Goal: Transaction & Acquisition: Purchase product/service

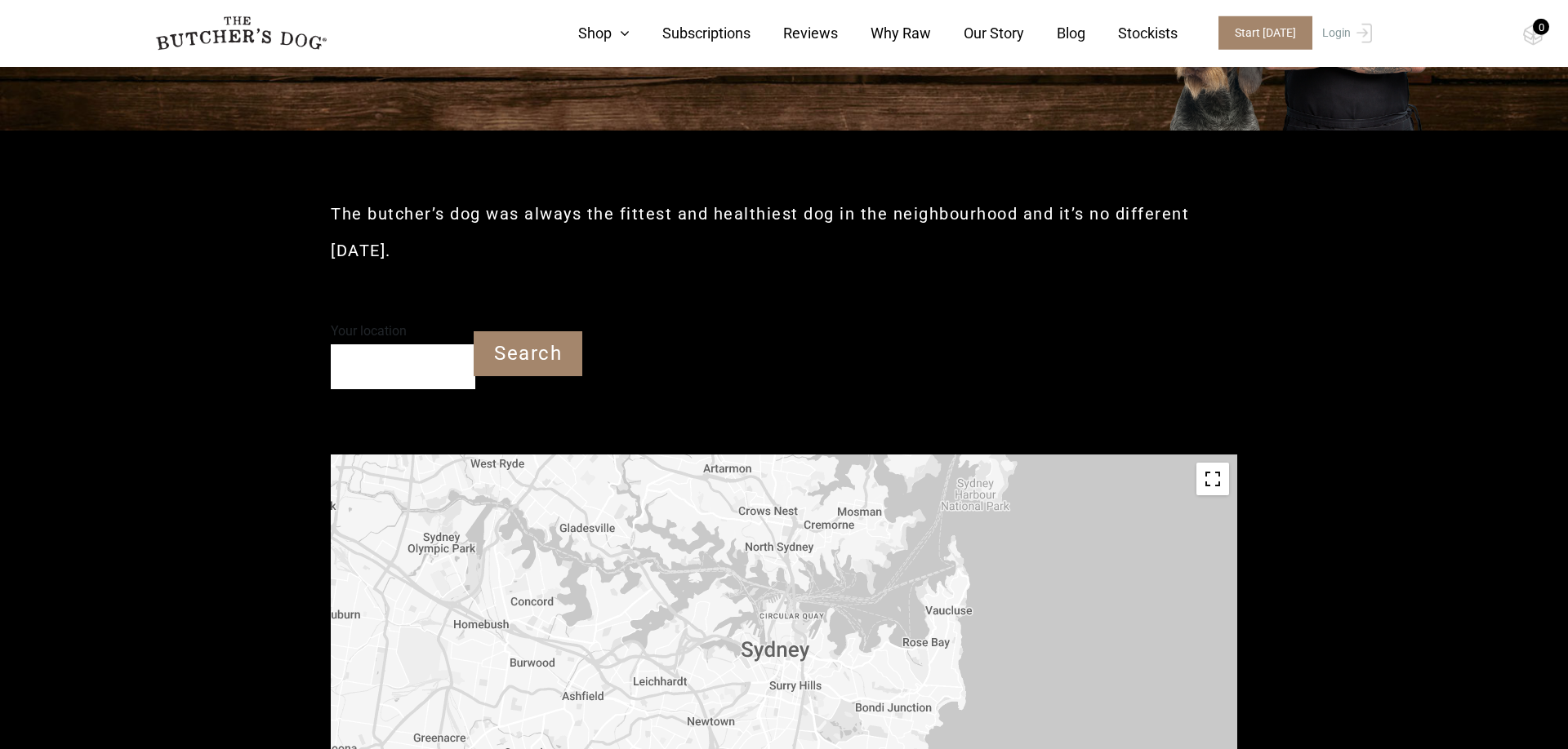
scroll to position [280, 0]
click at [728, 142] on div "The butcher’s dog was always the fittest and healthiest dog in the neighbourhoo…" at bounding box center [784, 223] width 906 height 188
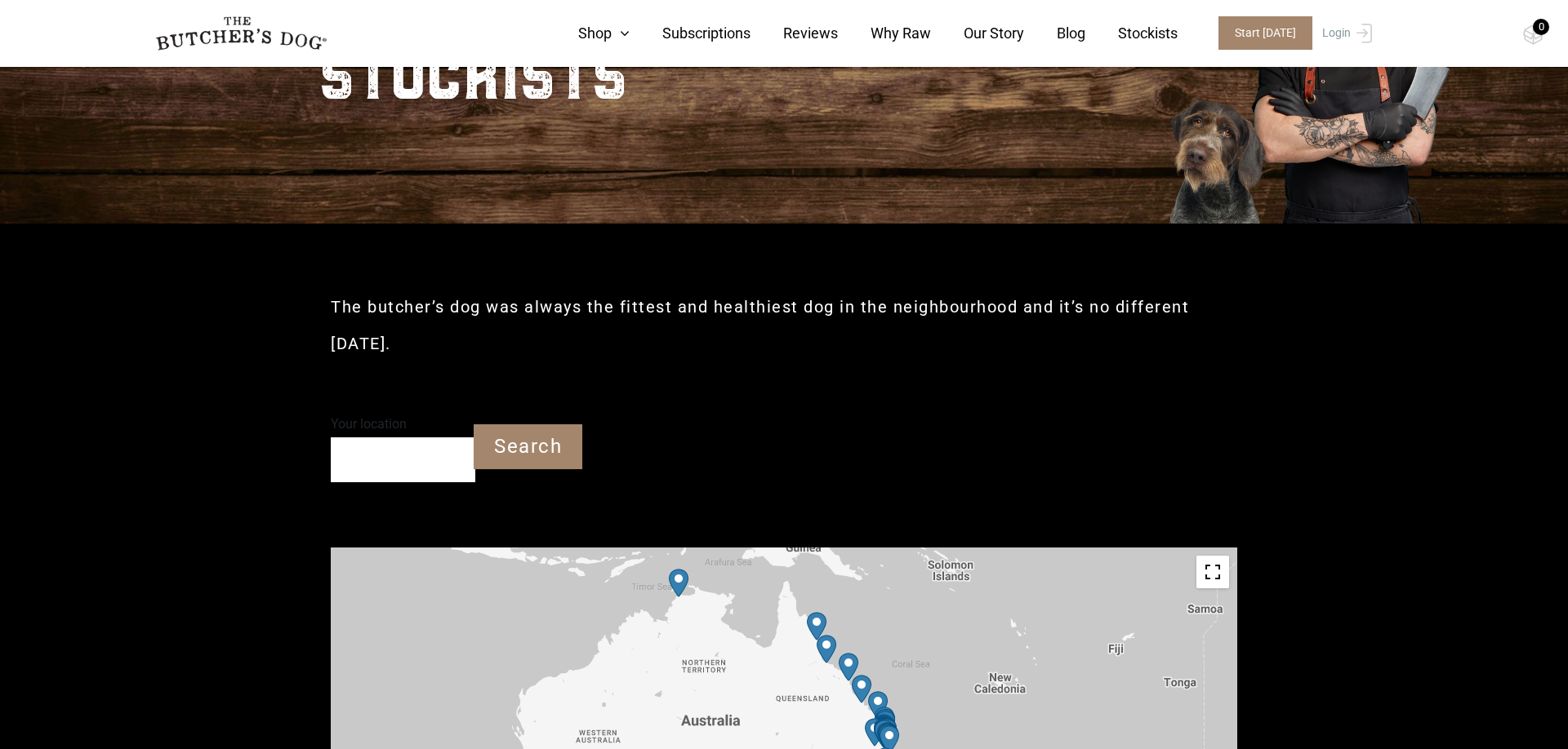
scroll to position [0, 0]
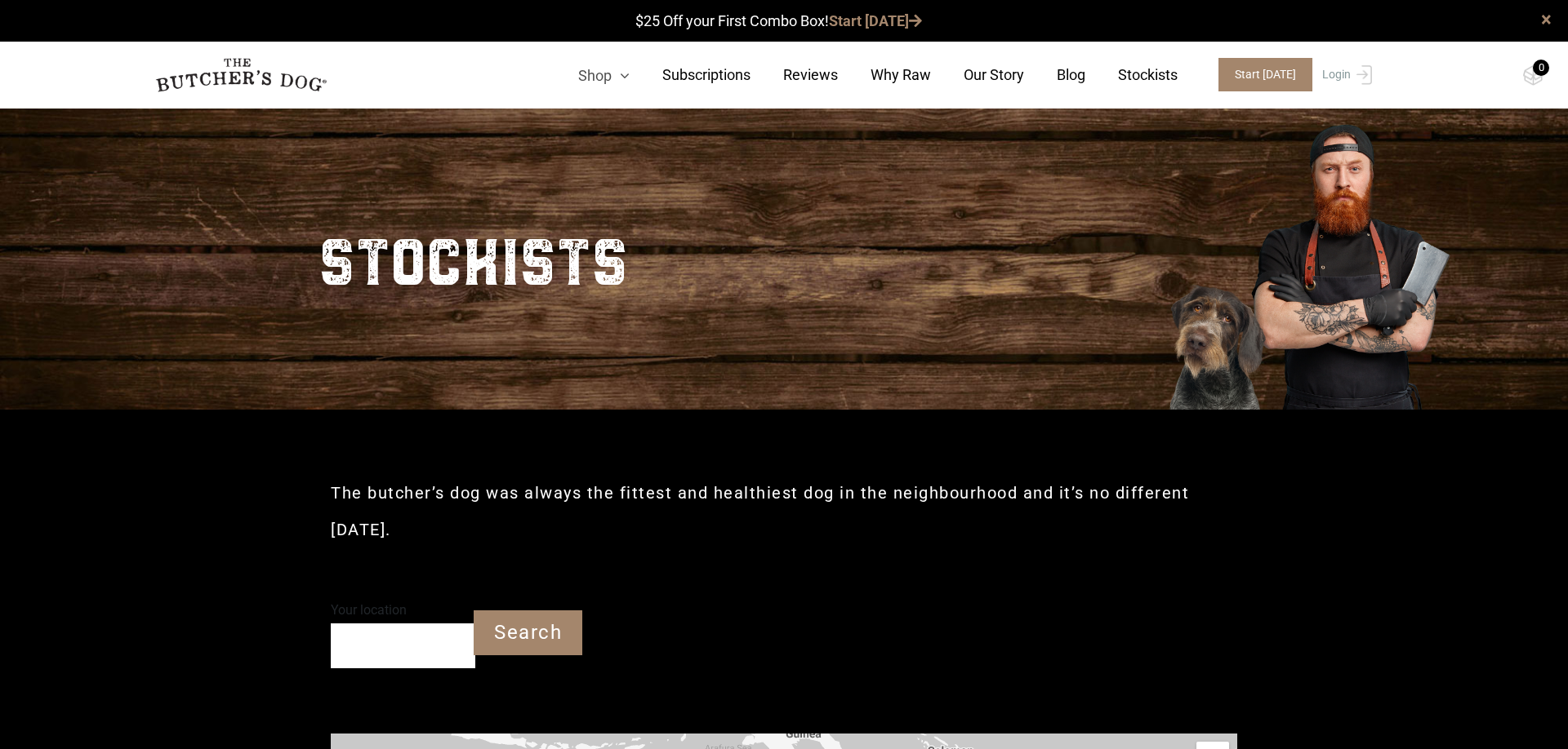
click at [613, 67] on link "Shop" at bounding box center [587, 75] width 84 height 22
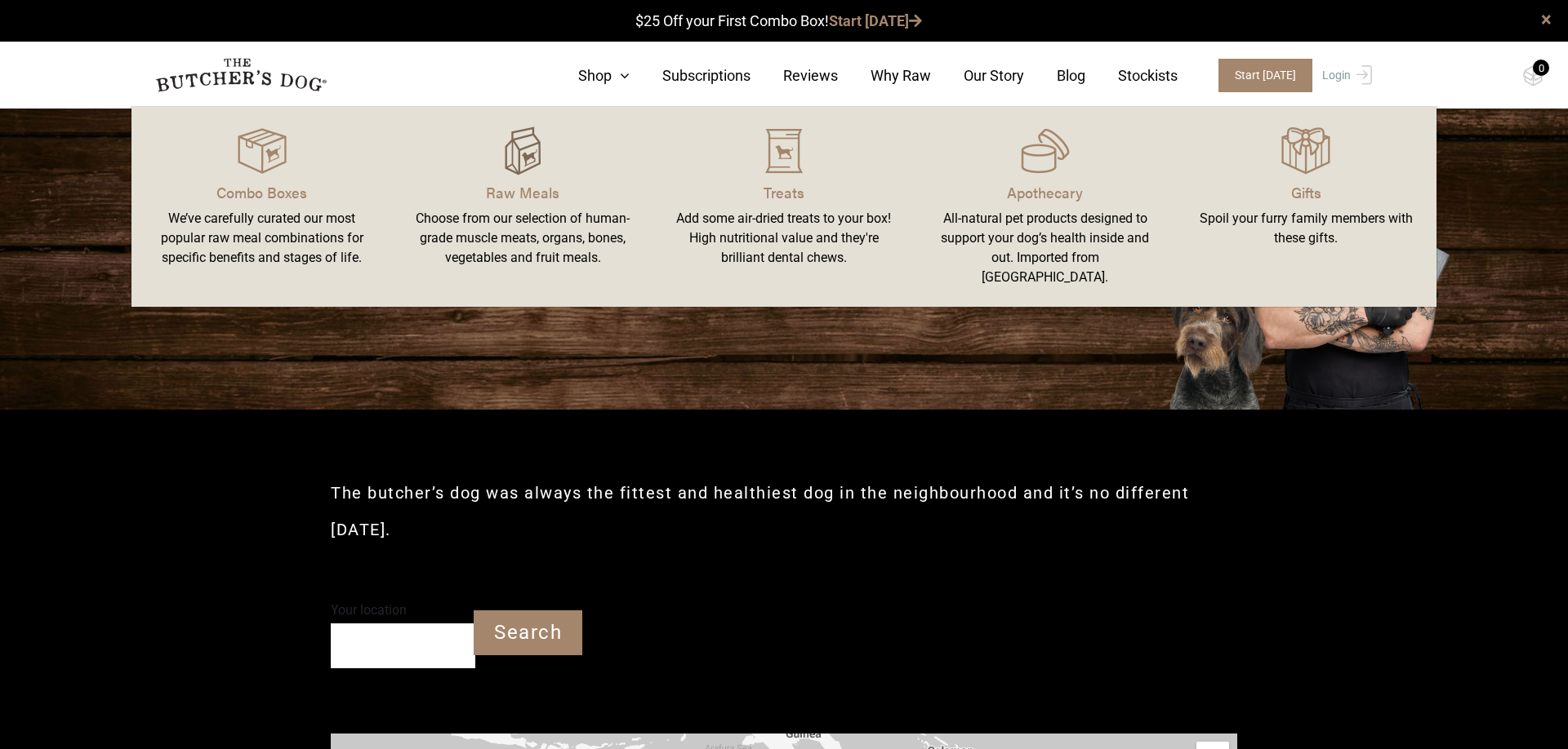
click at [526, 139] on img at bounding box center [522, 151] width 49 height 49
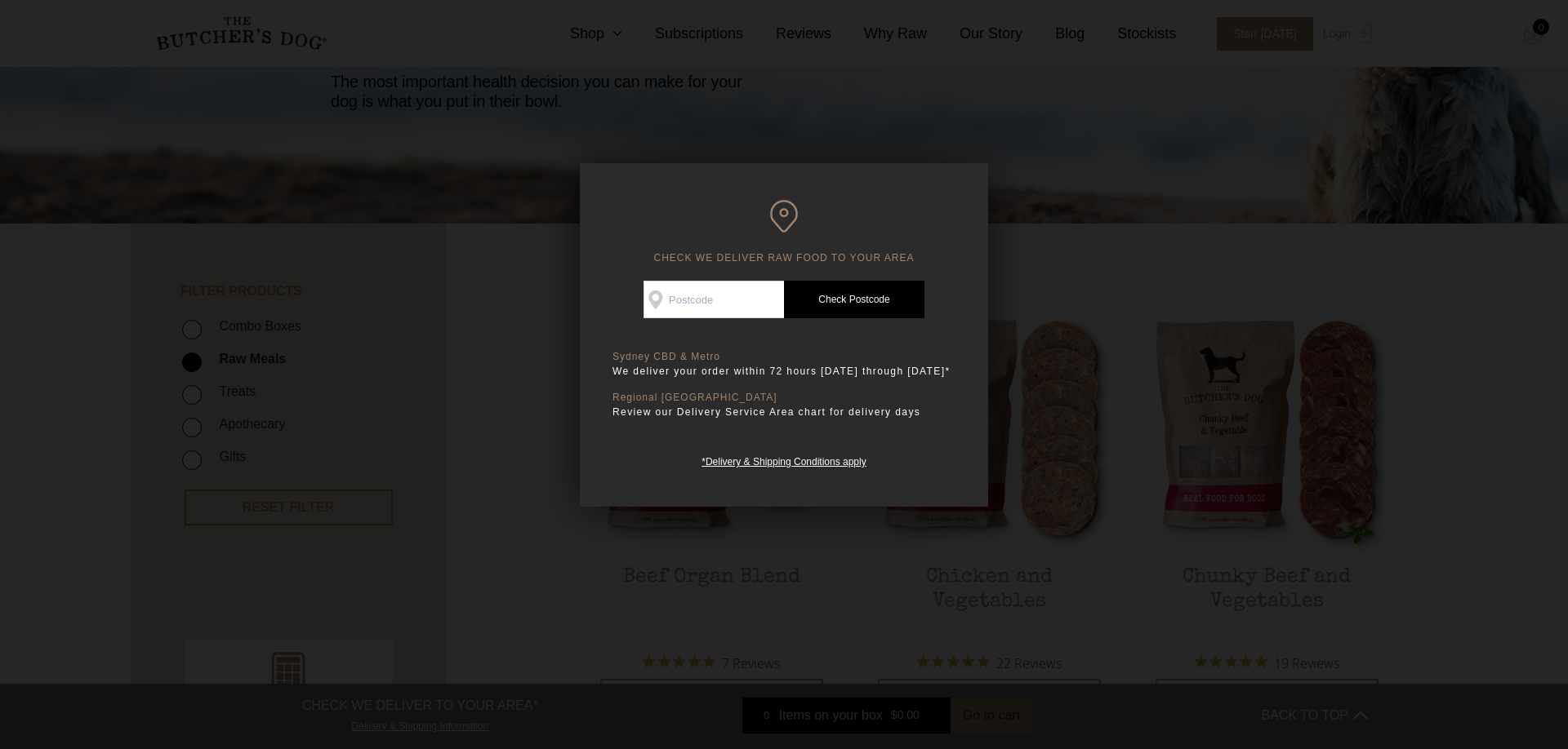
scroll to position [186, 0]
drag, startPoint x: 627, startPoint y: 216, endPoint x: 736, endPoint y: 230, distance: 109.9
click at [628, 216] on h6 "CHECK WE DELIVER RAW FOOD TO YOUR AREA" at bounding box center [784, 232] width 343 height 65
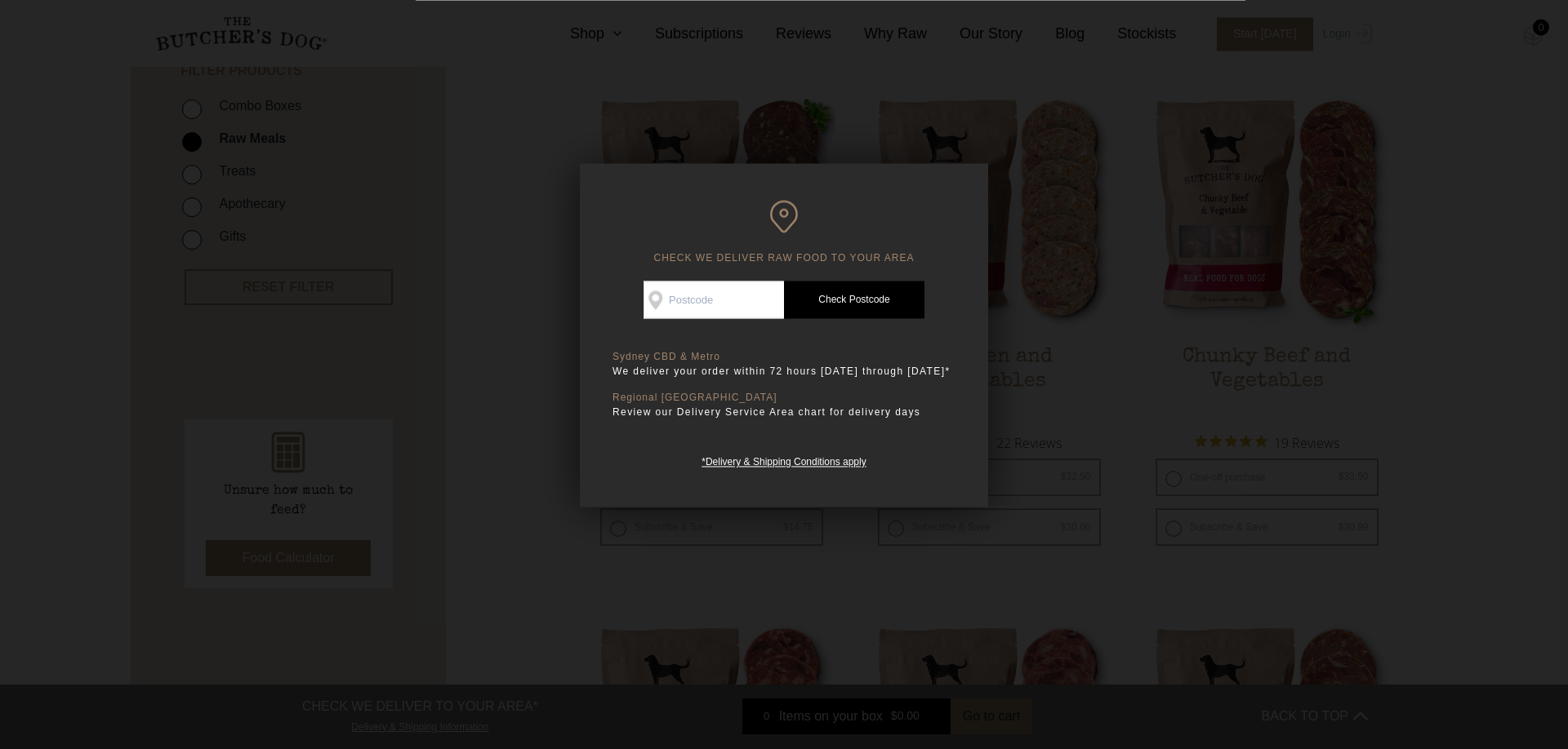
scroll to position [372, 0]
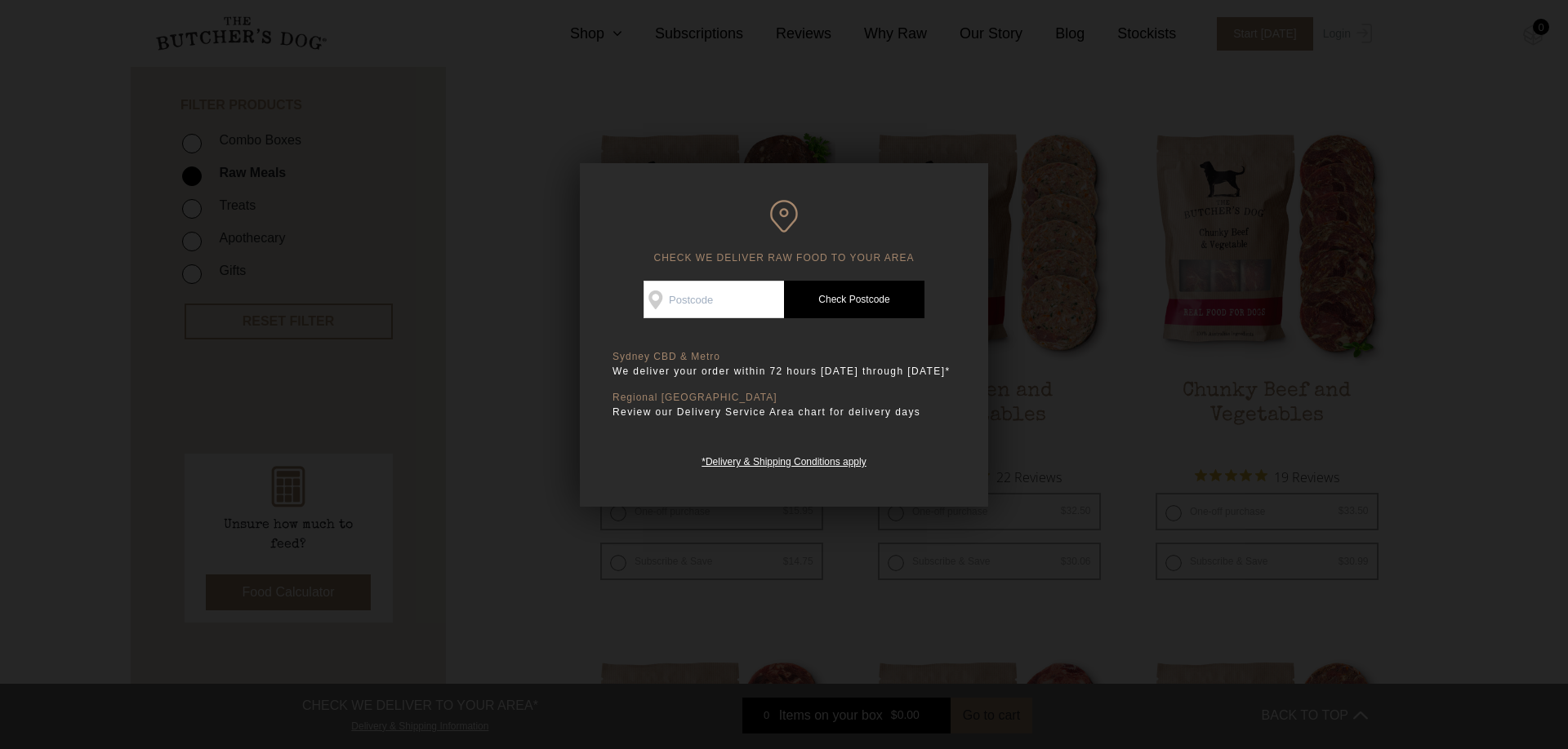
click at [713, 294] on input "Check Availability At" at bounding box center [714, 300] width 140 height 37
type input "5162"
drag, startPoint x: 856, startPoint y: 300, endPoint x: 1077, endPoint y: 301, distance: 221.0
click at [858, 301] on link "Check Postcode" at bounding box center [854, 300] width 140 height 37
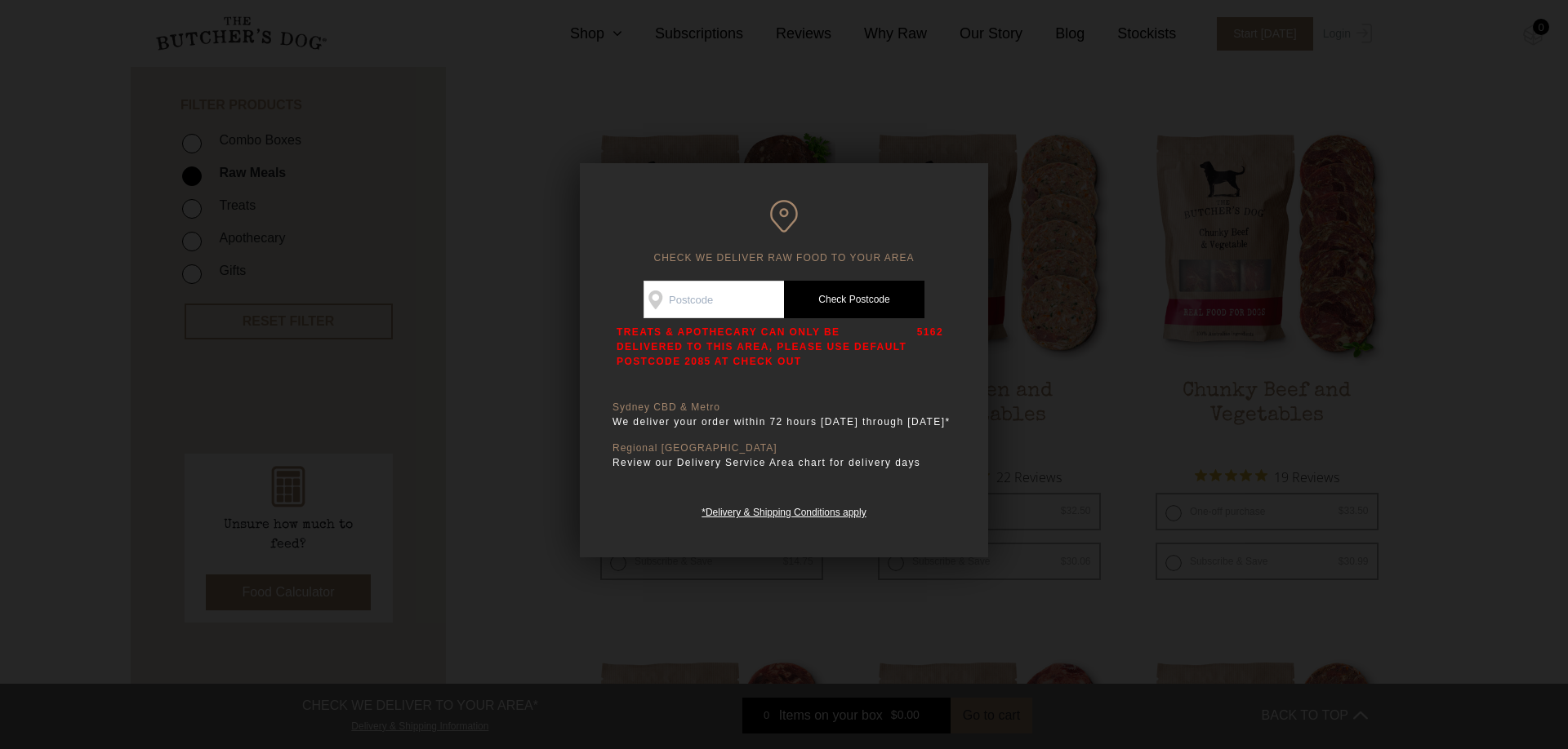
click at [959, 202] on div "CHECK WE DELIVER RAW FOOD TO YOUR AREA Good news! We deliver to your area Check…" at bounding box center [784, 360] width 408 height 394
click at [717, 95] on div at bounding box center [784, 374] width 1568 height 749
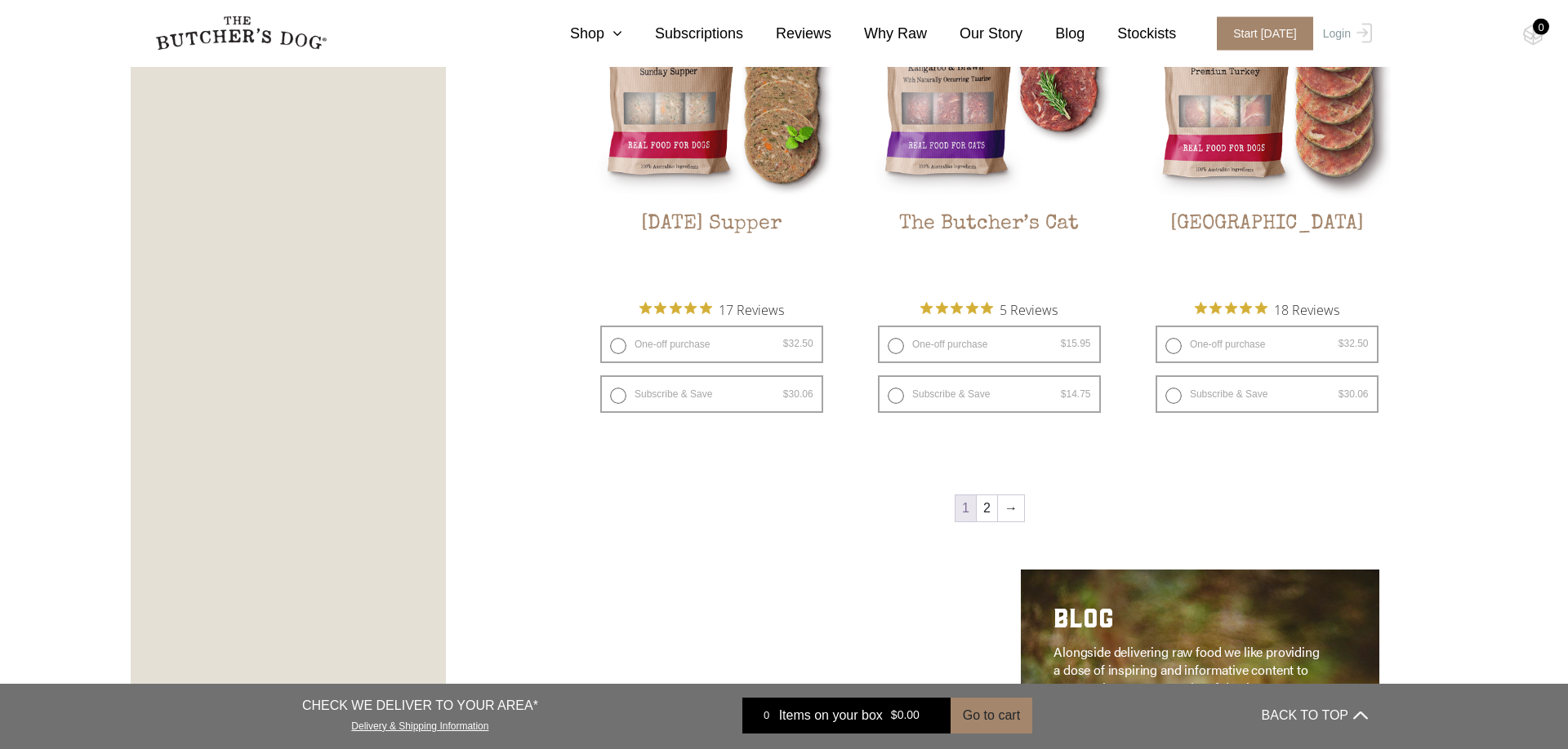
scroll to position [2233, 0]
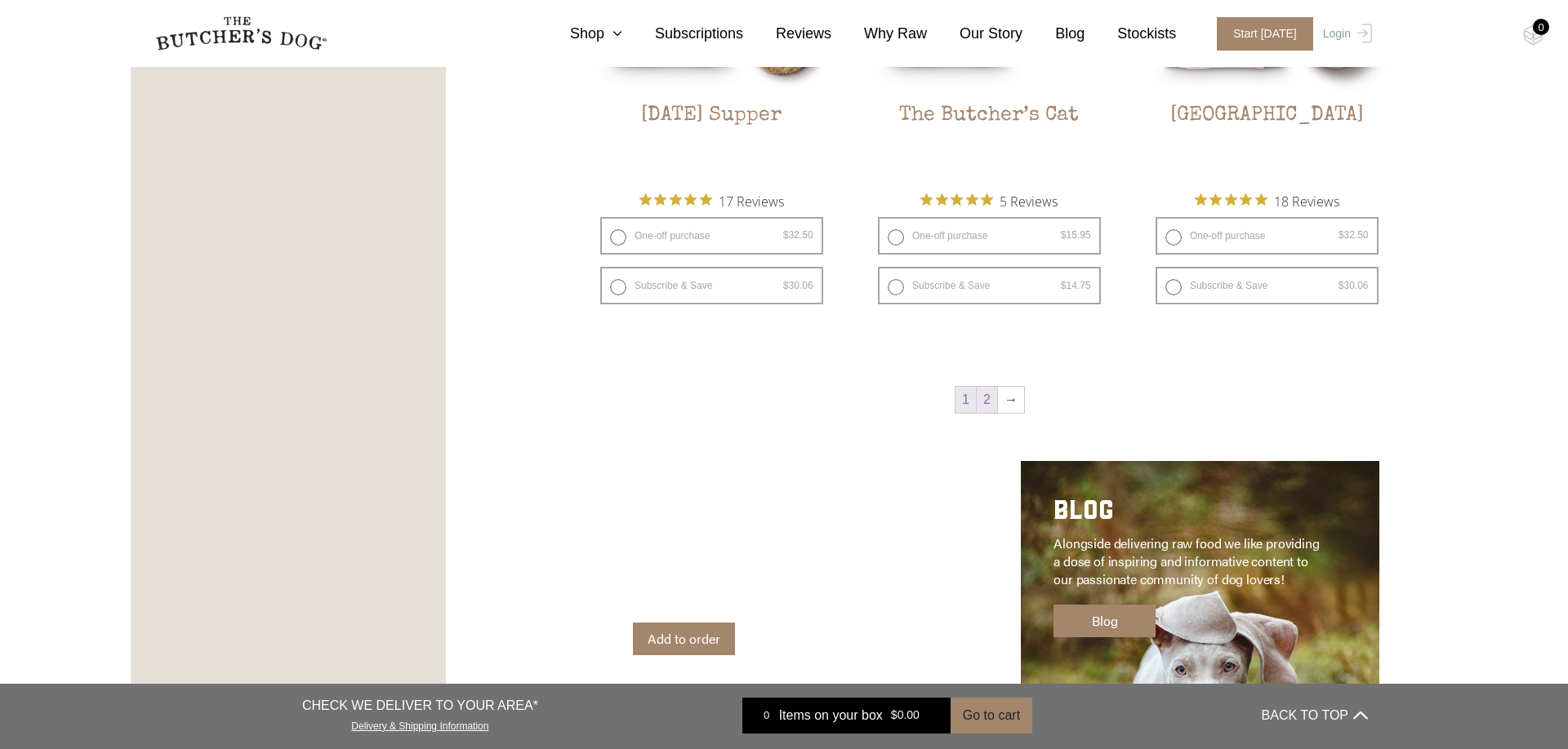
click at [984, 408] on link "2" at bounding box center [986, 399] width 20 height 26
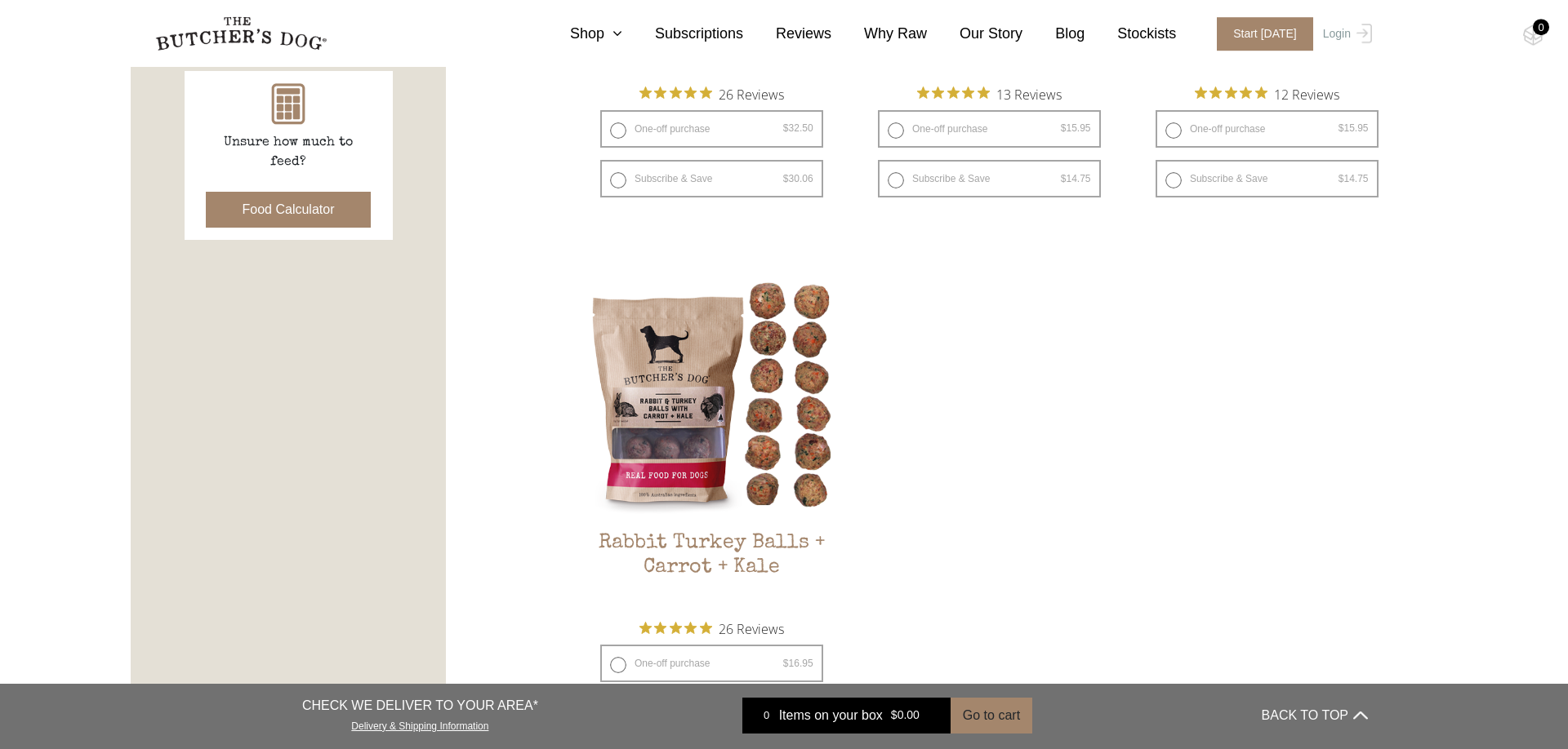
scroll to position [834, 0]
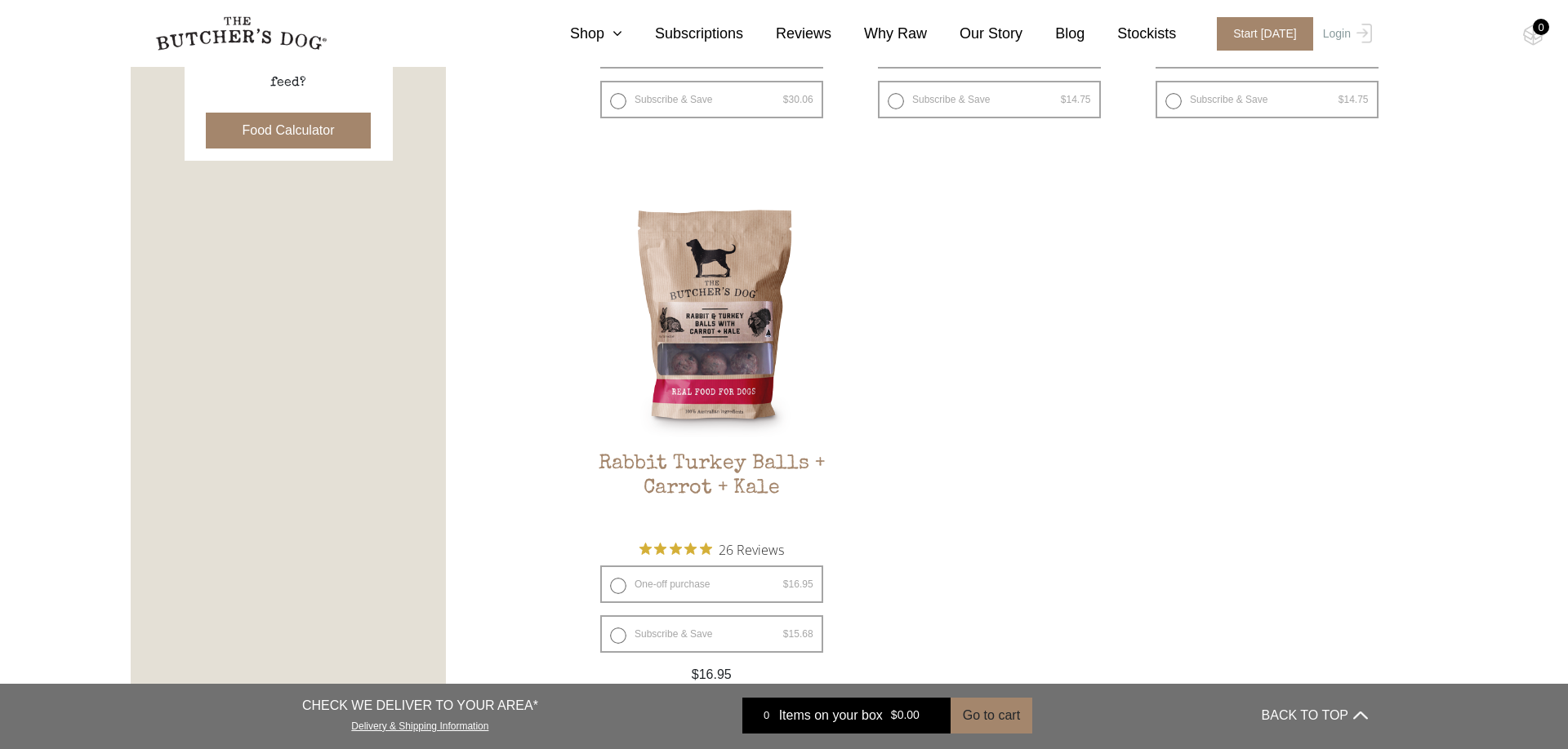
click at [725, 358] on img at bounding box center [711, 315] width 247 height 247
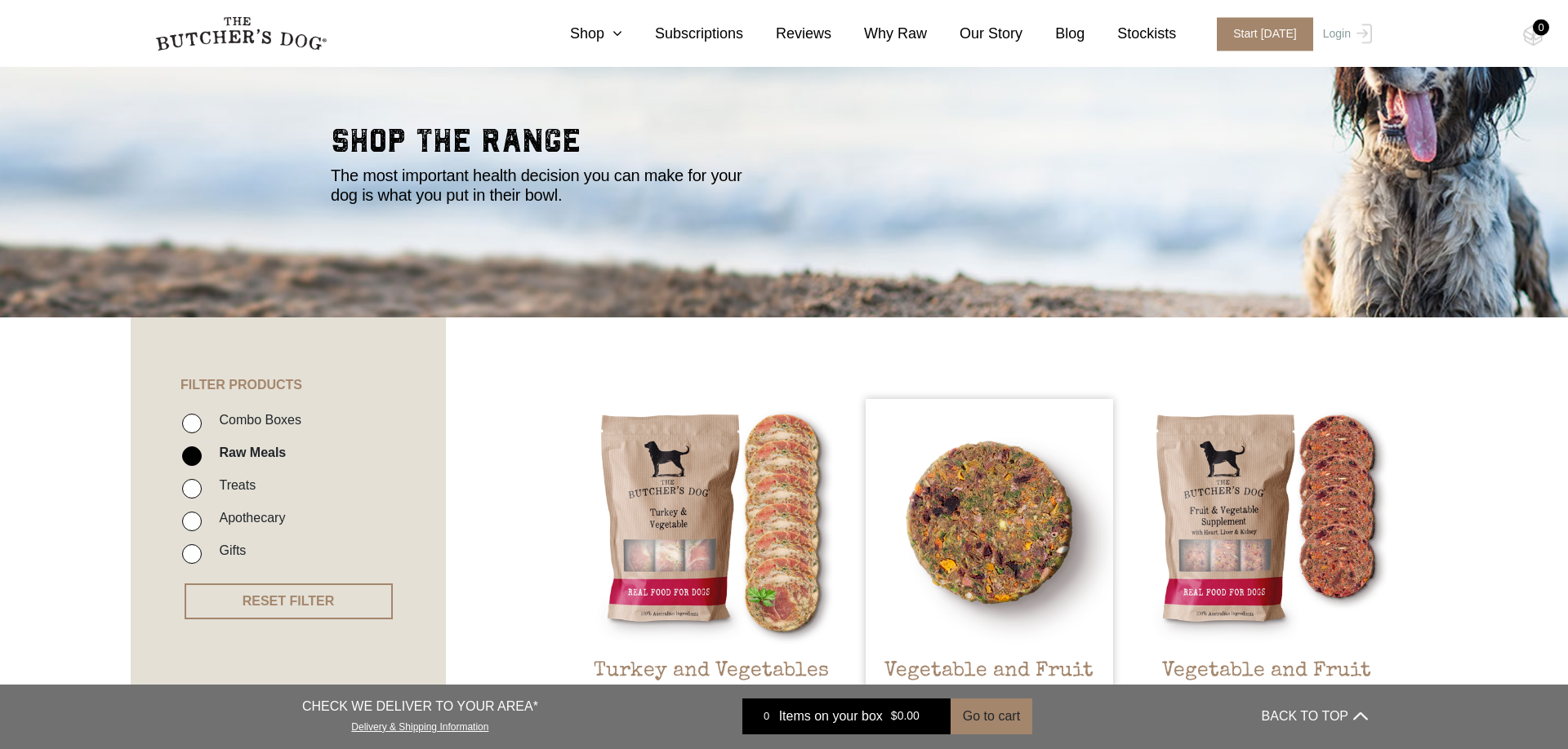
scroll to position [90, 0]
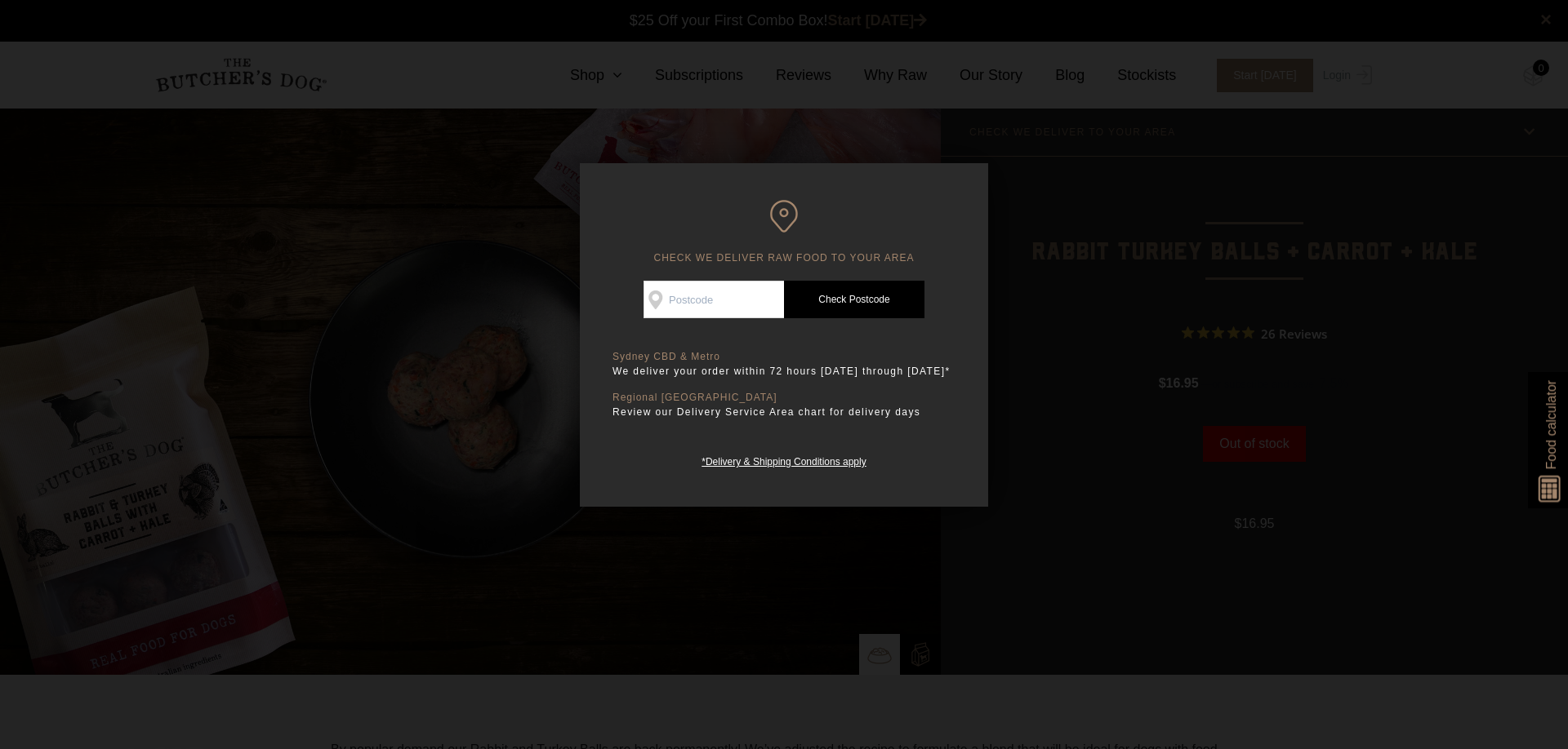
scroll to position [1, 0]
click at [1089, 241] on div at bounding box center [784, 374] width 1568 height 749
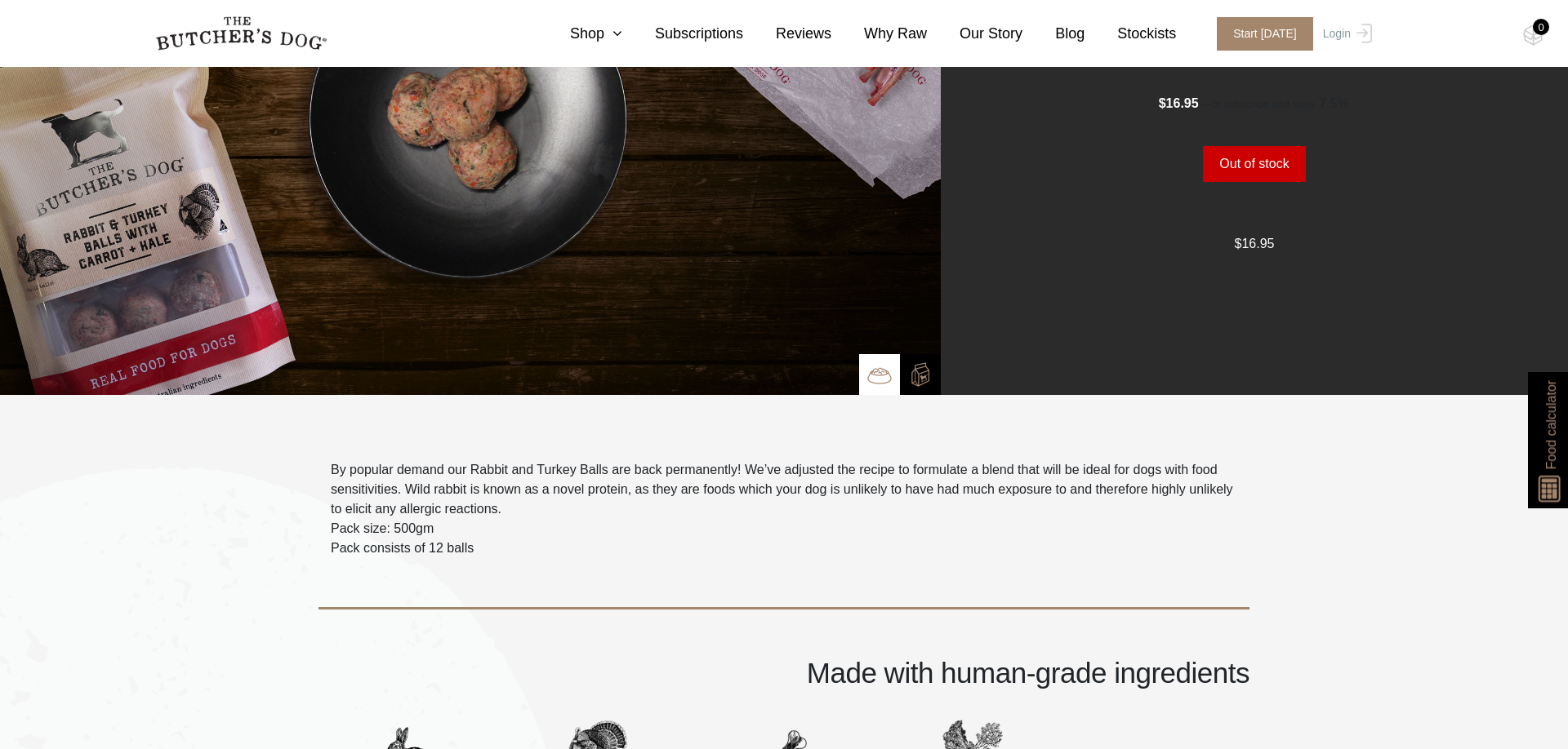
scroll to position [0, 0]
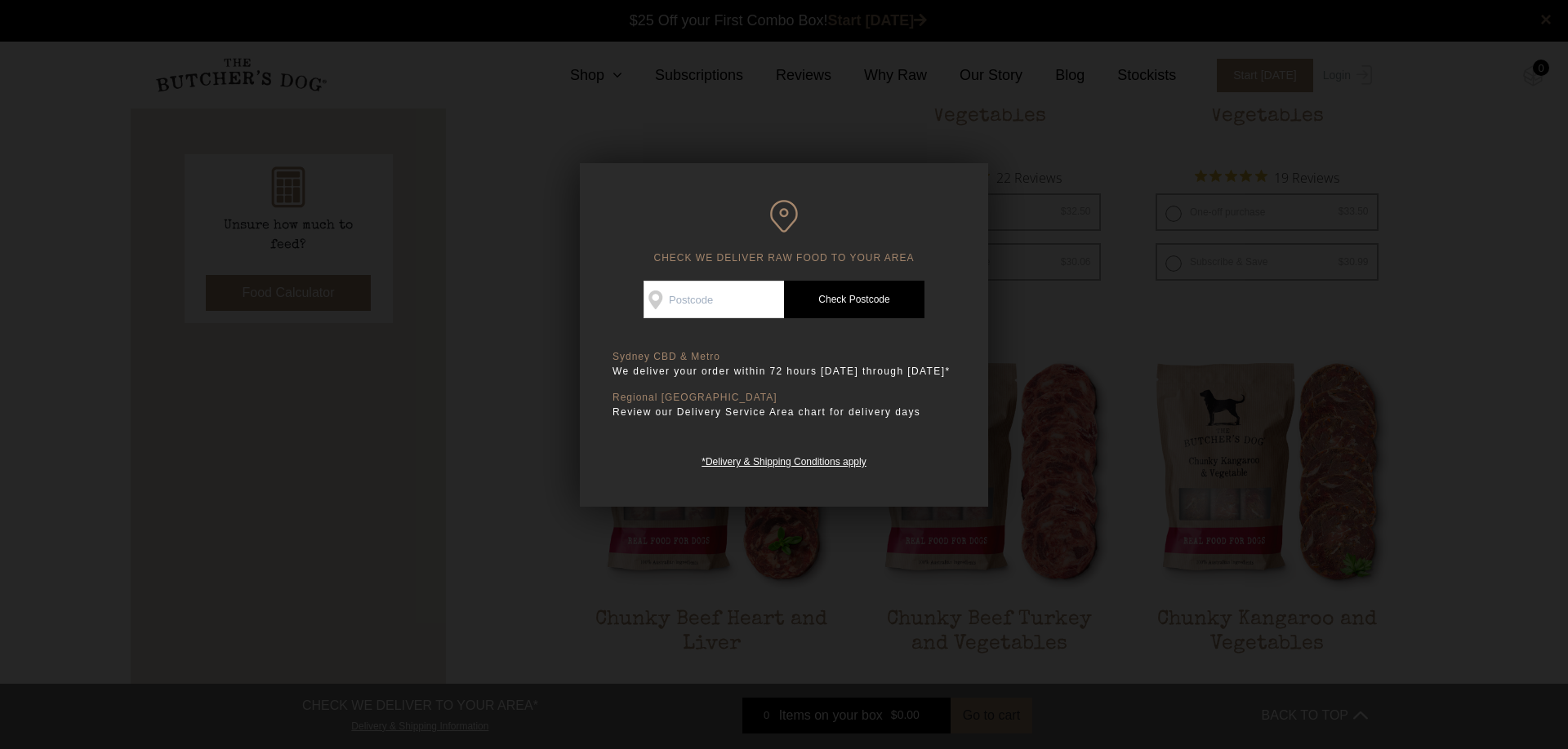
scroll to position [672, 0]
click at [1217, 346] on div at bounding box center [784, 374] width 1568 height 749
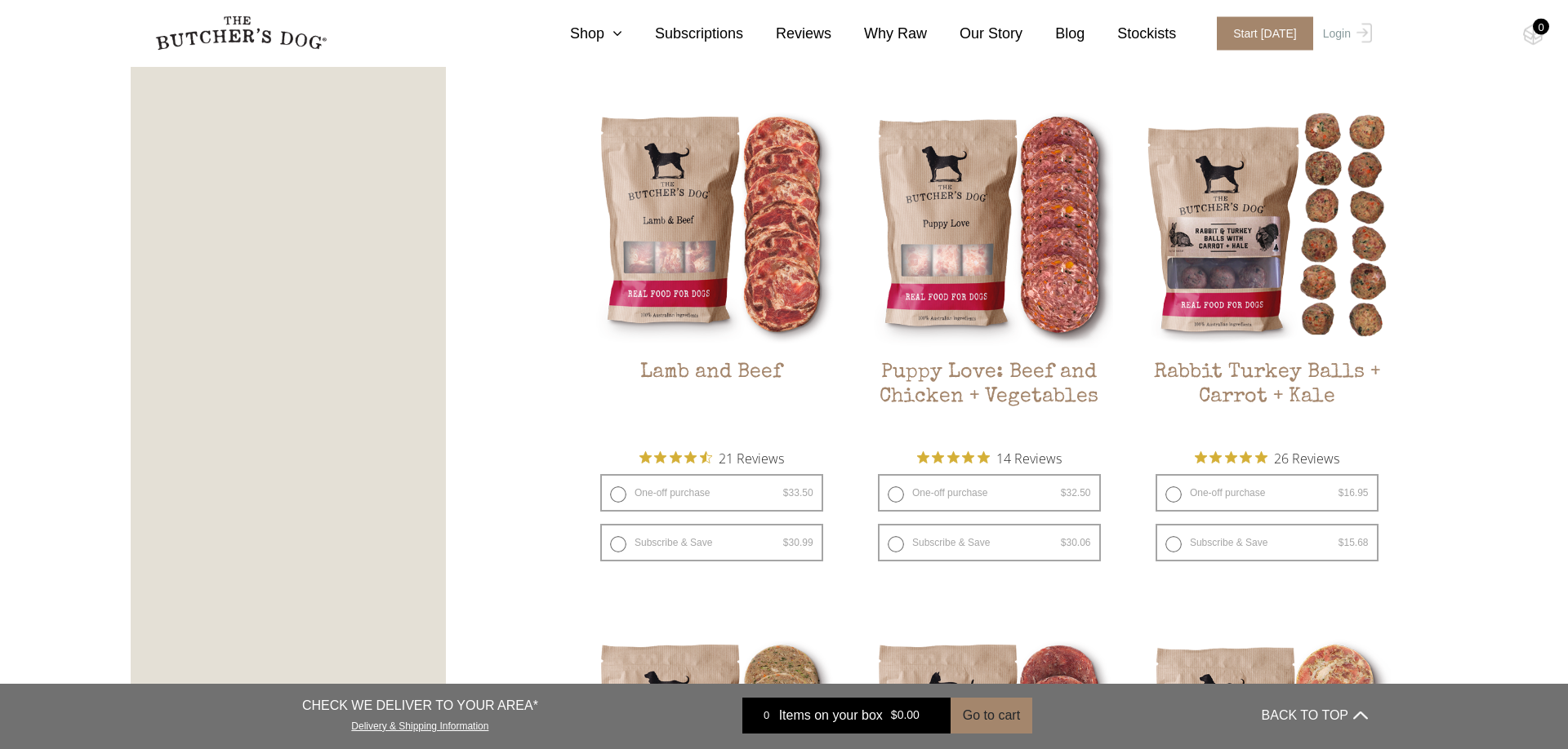
scroll to position [1603, 0]
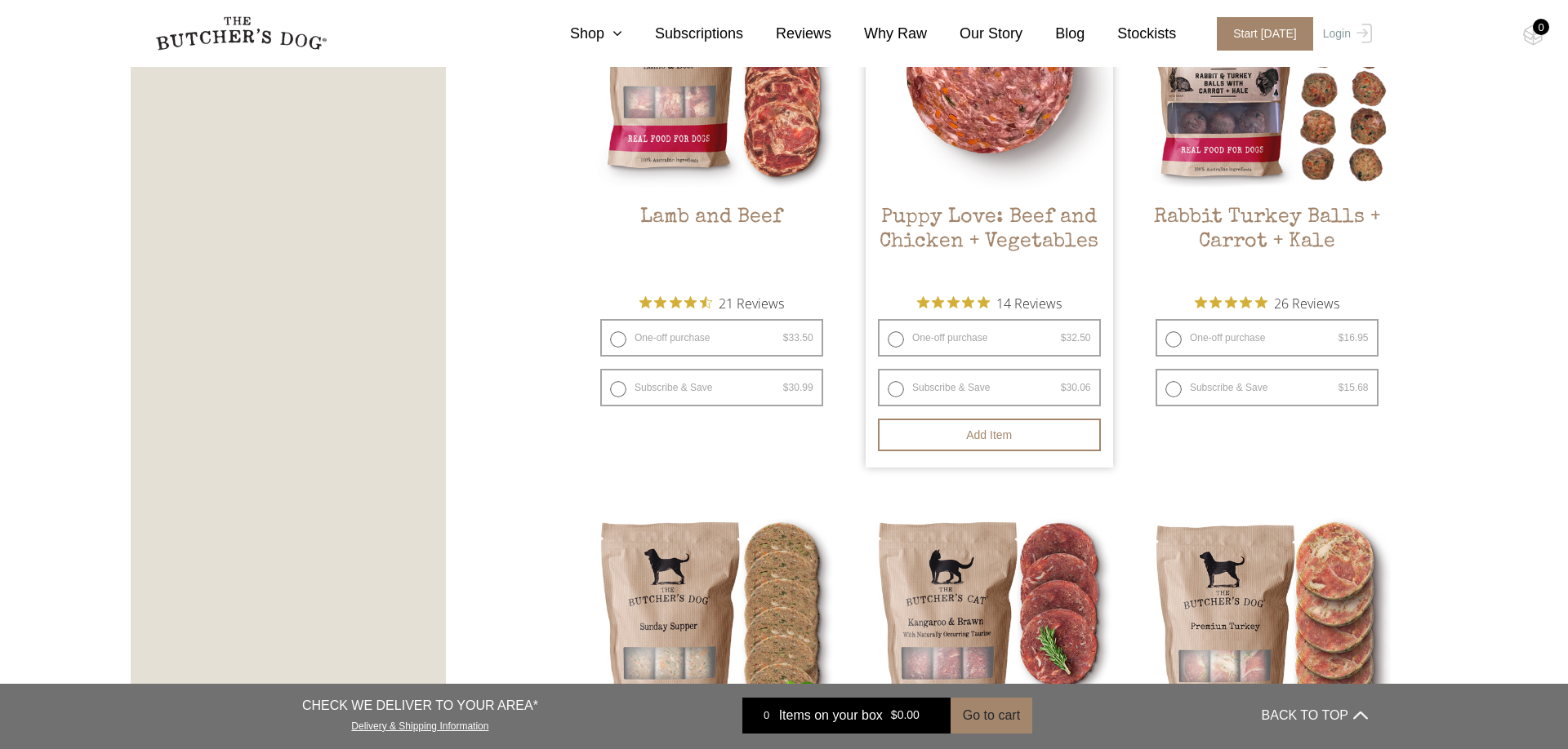
click at [976, 236] on h2 "Puppy Love: Beef and Chicken + Vegetables" at bounding box center [989, 244] width 247 height 77
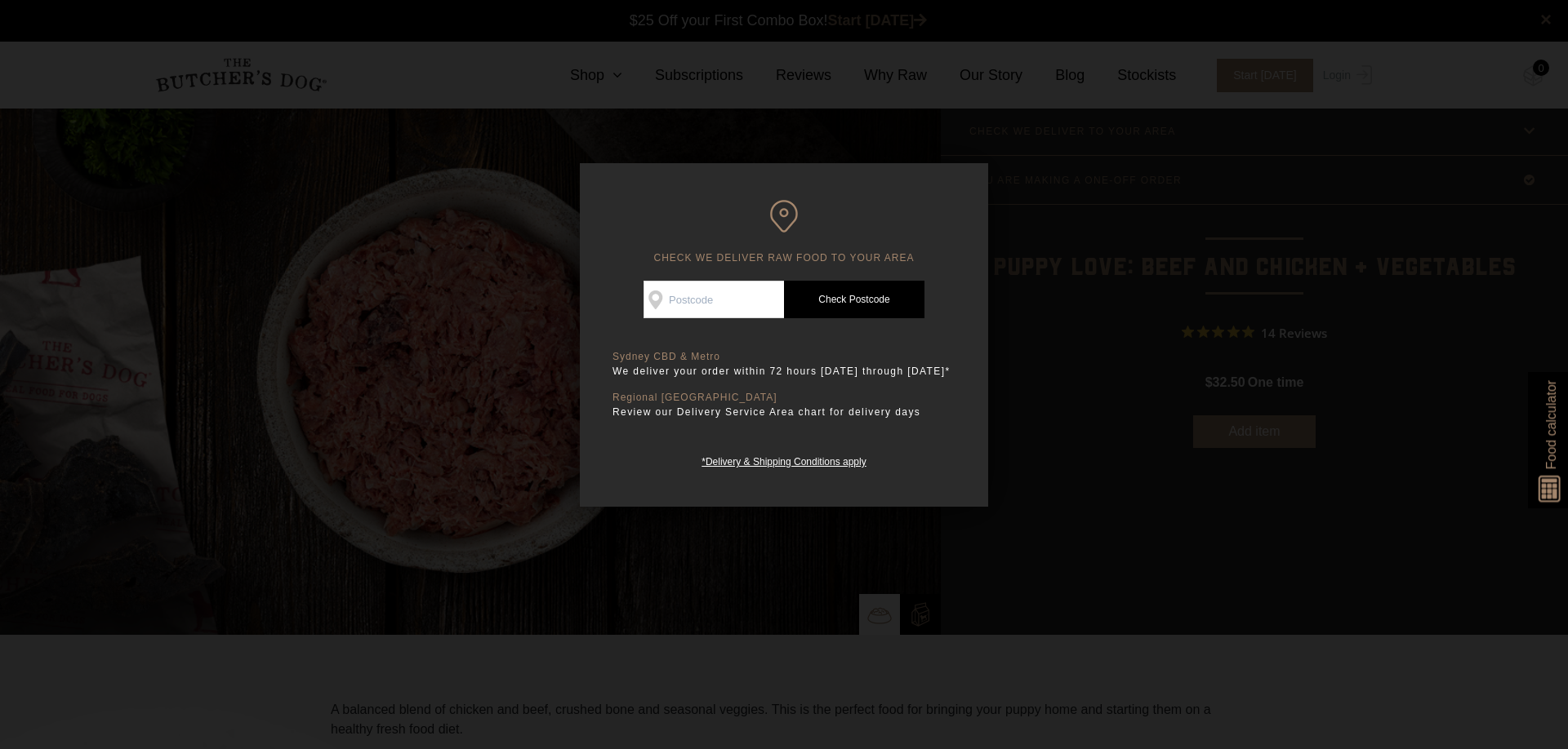
scroll to position [1, 0]
click at [1186, 268] on div at bounding box center [784, 374] width 1568 height 749
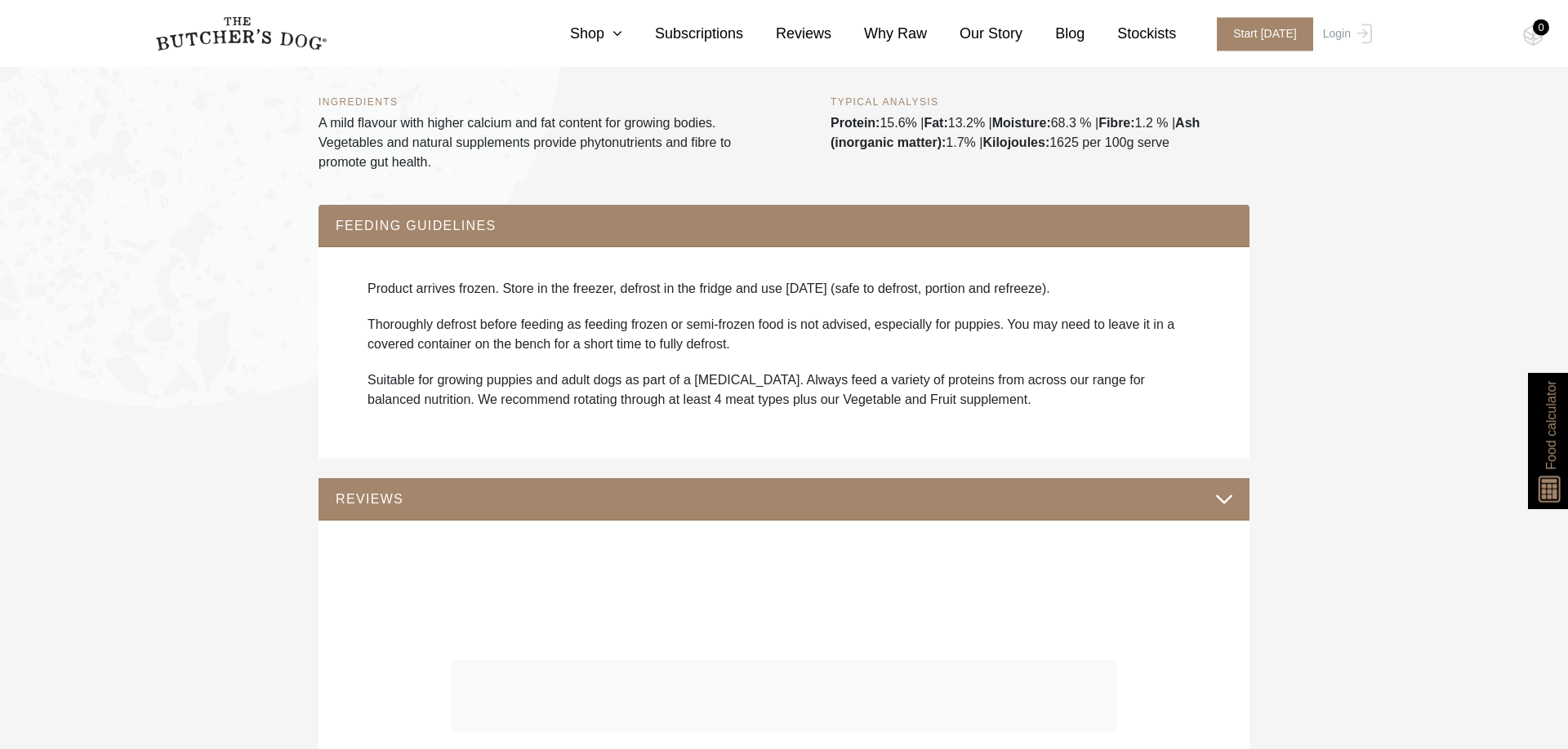
scroll to position [1118, 0]
